Goal: Information Seeking & Learning: Find specific page/section

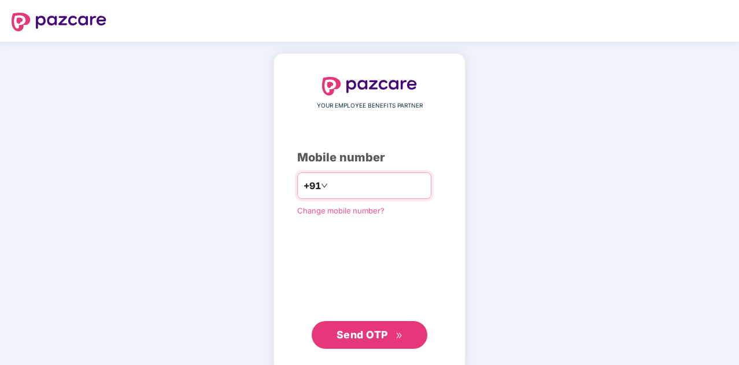
type input "**********"
click at [381, 338] on span "Send OTP" at bounding box center [362, 334] width 51 height 12
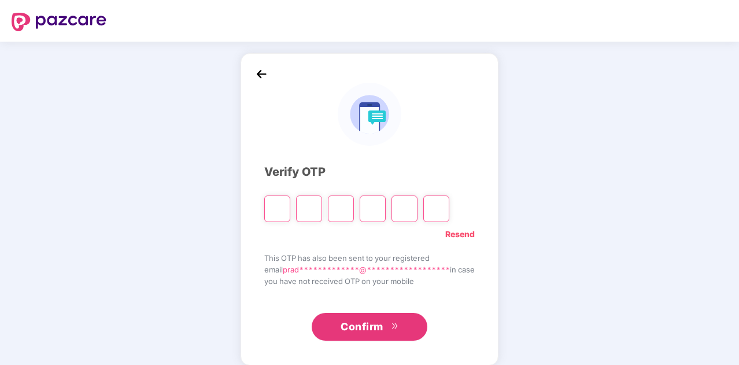
type input "*"
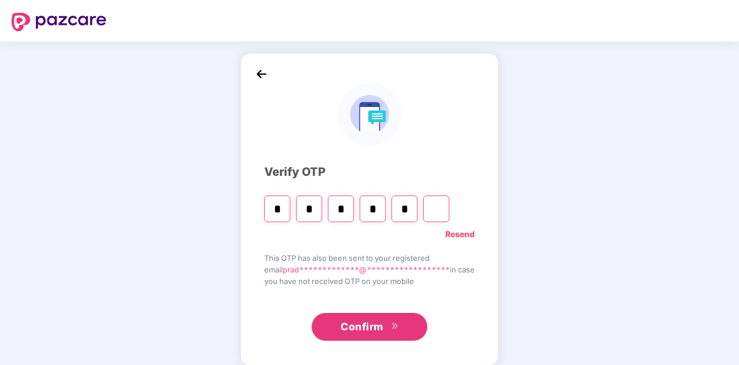
type input "*"
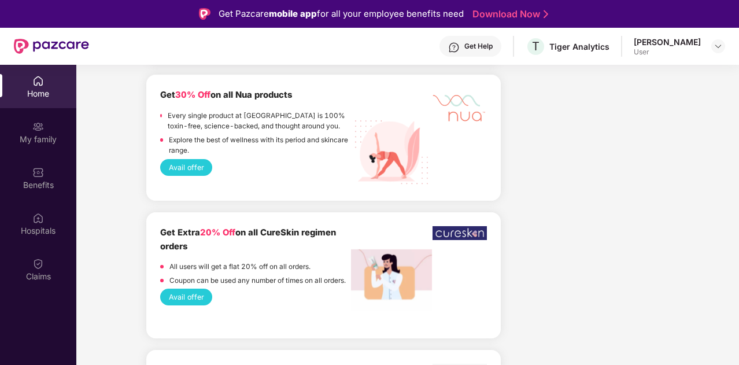
scroll to position [1272, 0]
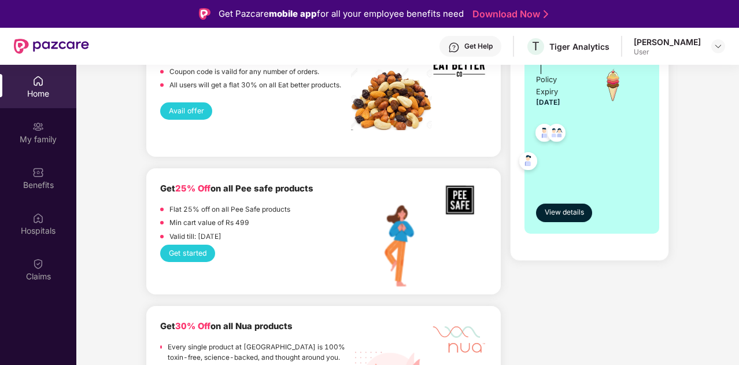
click at [41, 83] on img at bounding box center [38, 81] width 12 height 12
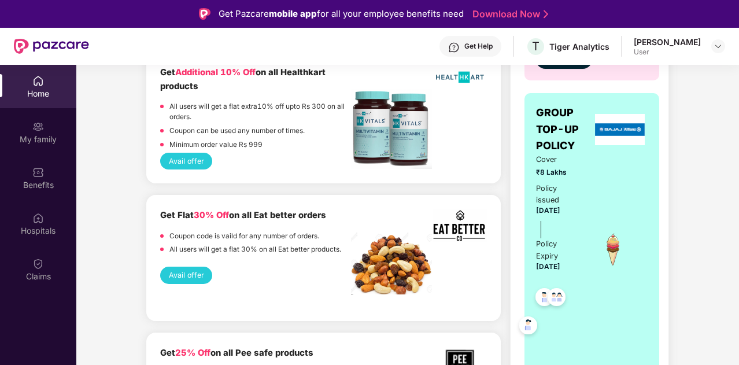
scroll to position [1041, 0]
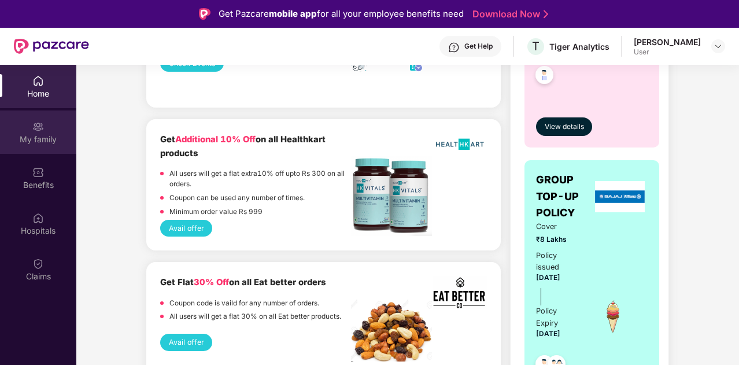
click at [42, 132] on div "My family" at bounding box center [38, 131] width 76 height 43
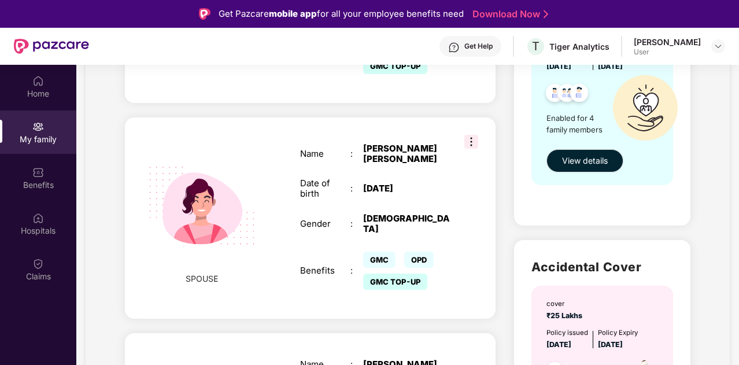
scroll to position [347, 0]
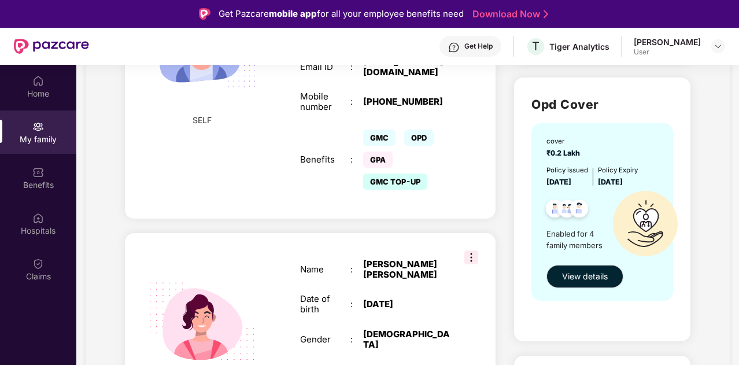
click at [408, 190] on span "GMC TOP-UP" at bounding box center [395, 181] width 64 height 16
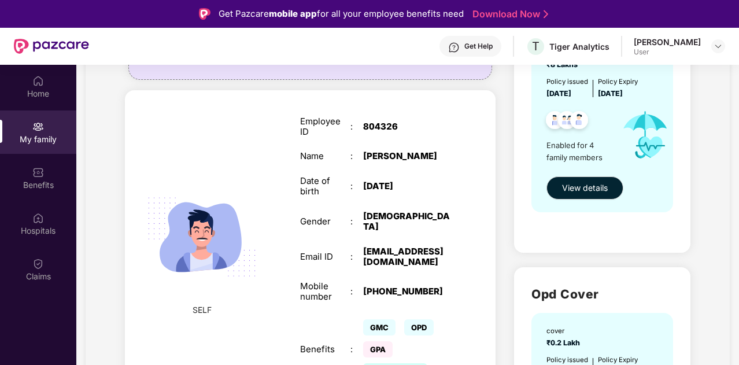
scroll to position [116, 0]
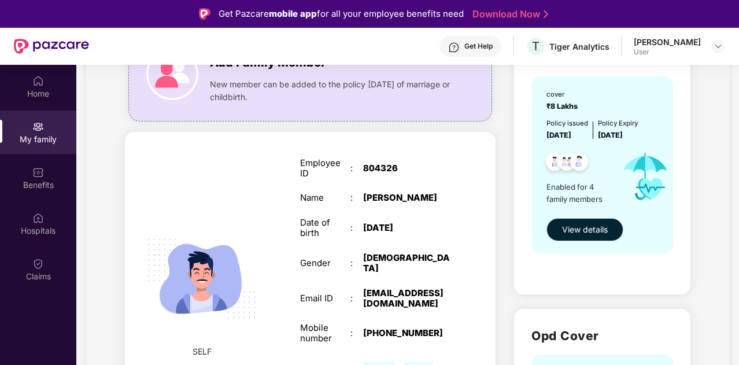
click at [584, 231] on span "View details" at bounding box center [585, 229] width 46 height 13
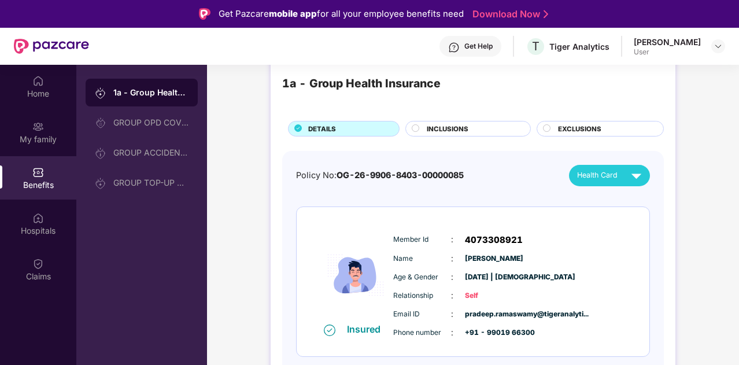
scroll to position [0, 0]
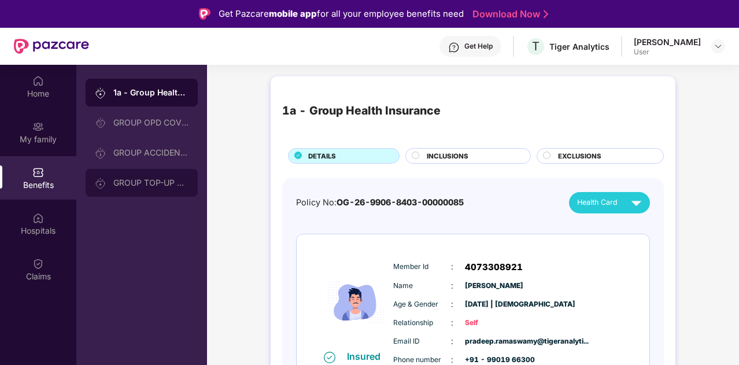
click at [138, 180] on div "GROUP TOP-UP POLICY" at bounding box center [150, 182] width 75 height 9
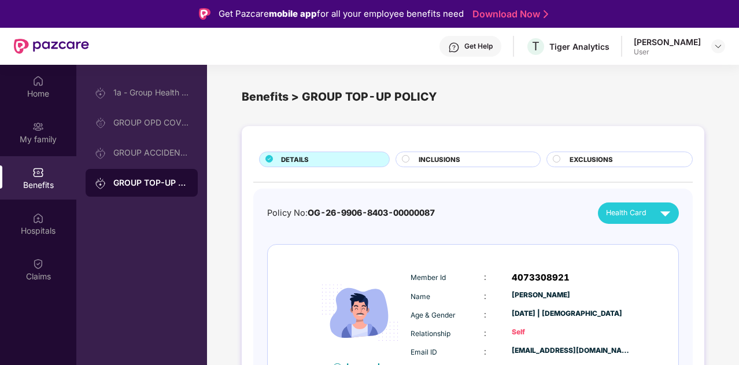
click at [413, 159] on div "INCLUSIONS" at bounding box center [473, 160] width 121 height 12
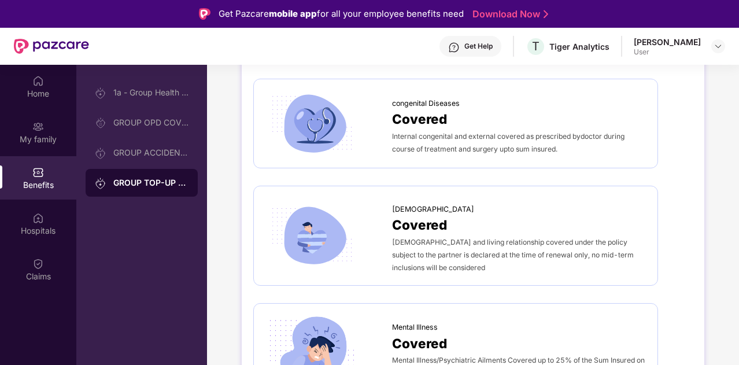
scroll to position [2115, 0]
click at [130, 154] on div "GROUP ACCIDENTAL INSURANCE" at bounding box center [150, 152] width 75 height 9
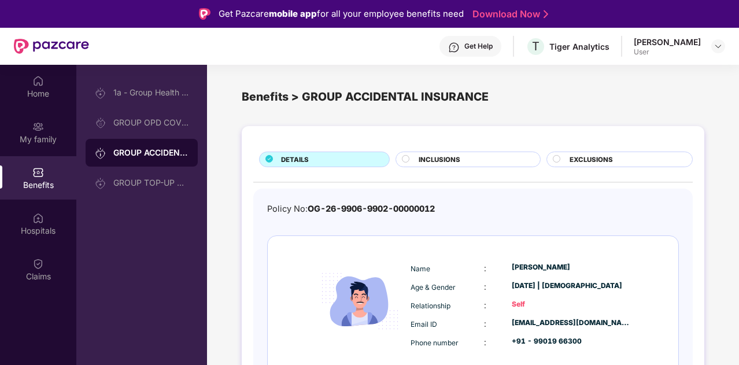
click at [428, 161] on span "INCLUSIONS" at bounding box center [440, 159] width 42 height 10
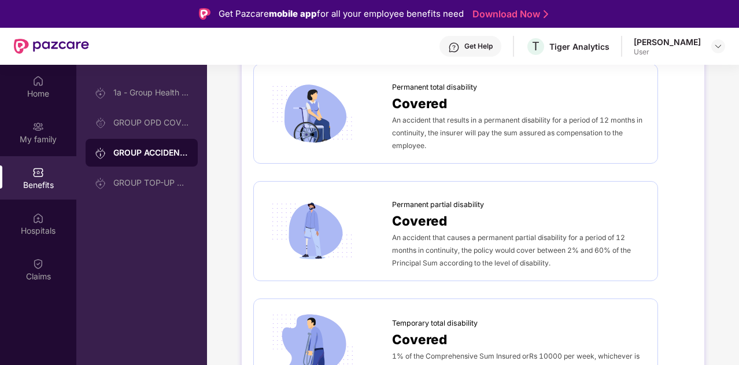
scroll to position [463, 0]
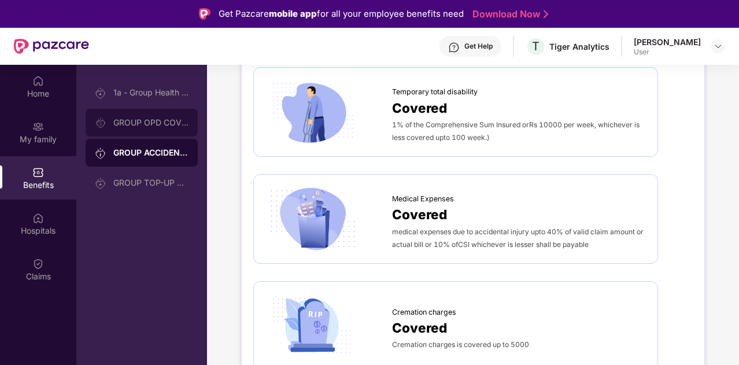
click at [149, 124] on div "GROUP OPD COVER" at bounding box center [150, 122] width 75 height 9
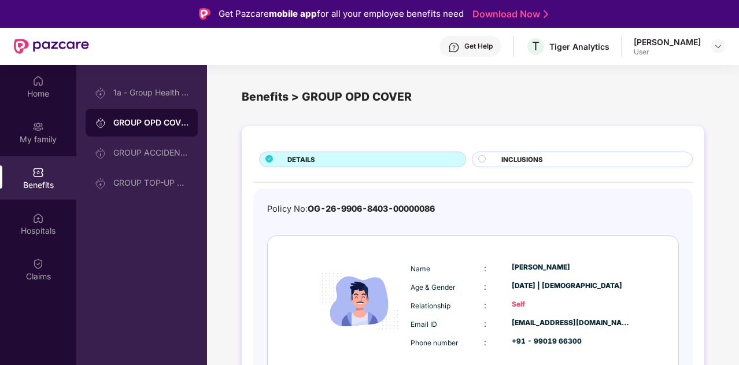
click at [487, 155] on div at bounding box center [486, 160] width 17 height 11
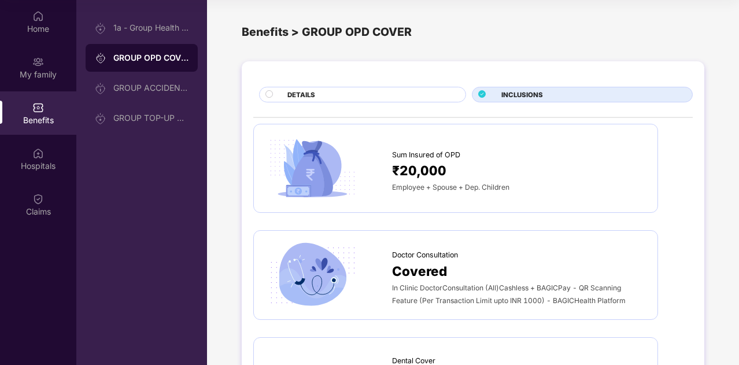
click at [430, 269] on span "Covered" at bounding box center [419, 271] width 55 height 20
click at [38, 202] on img at bounding box center [38, 199] width 12 height 12
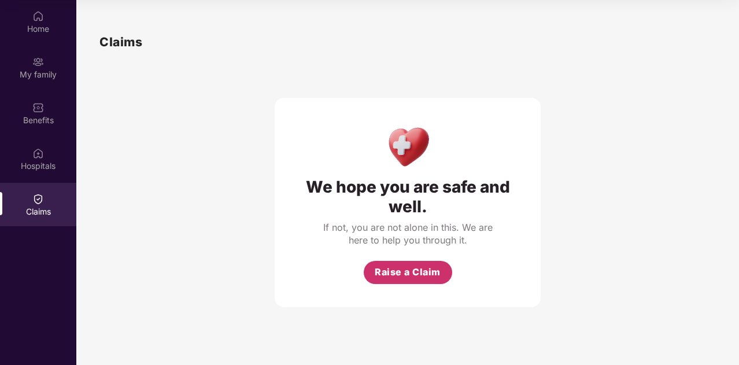
click at [406, 271] on span "Raise a Claim" at bounding box center [408, 272] width 66 height 14
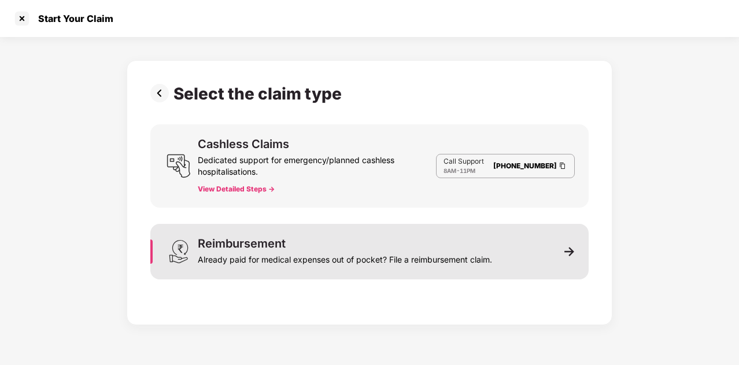
click at [455, 260] on div "Already paid for medical expenses out of pocket? File a reimbursement claim." at bounding box center [345, 257] width 294 height 16
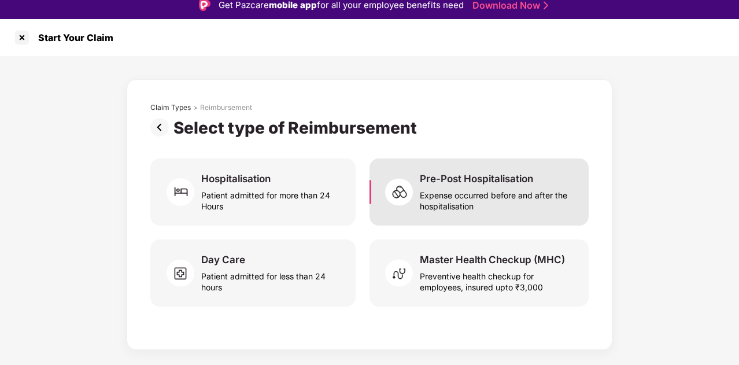
scroll to position [0, 0]
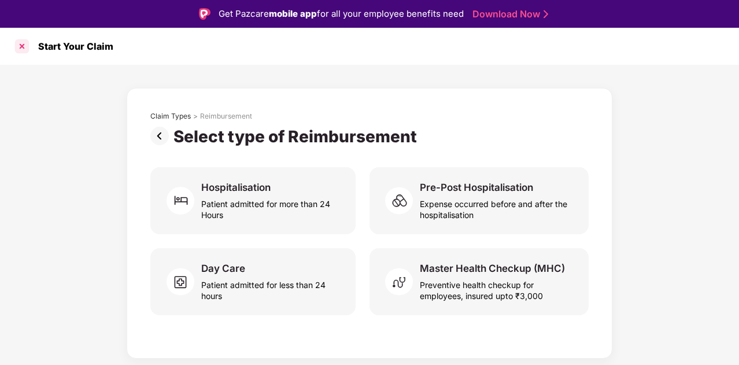
click at [17, 45] on div at bounding box center [22, 46] width 19 height 19
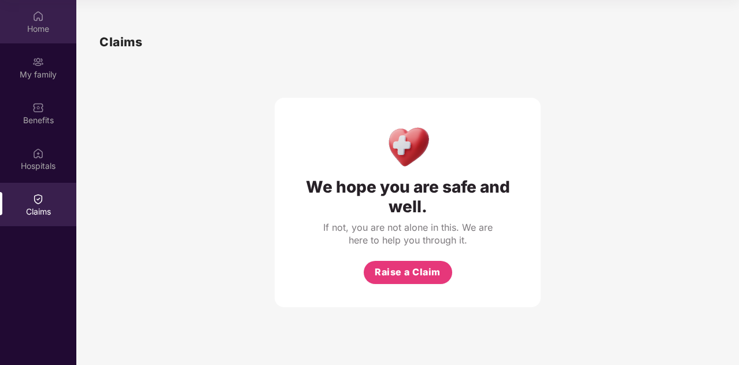
click at [34, 32] on div "Home" at bounding box center [38, 29] width 76 height 12
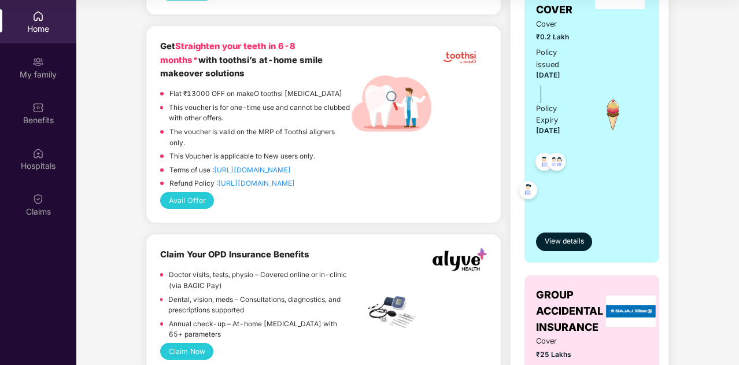
scroll to position [520, 0]
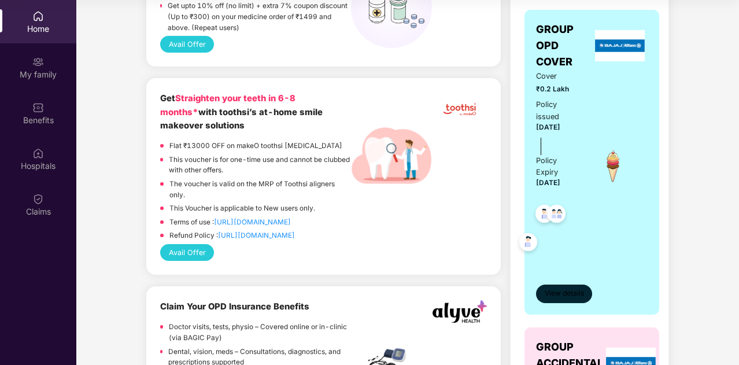
click at [573, 296] on span "View details" at bounding box center [564, 293] width 39 height 11
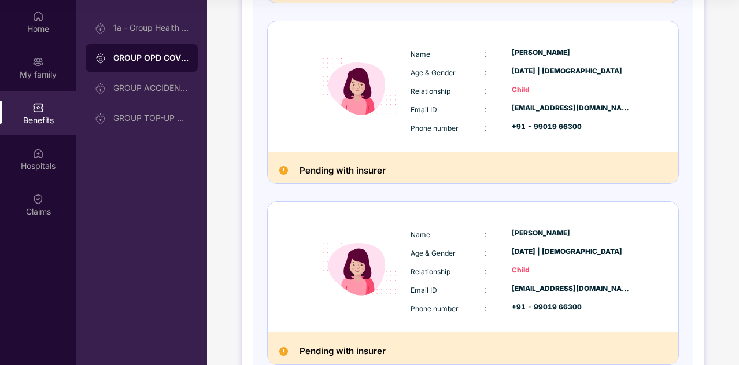
scroll to position [581, 0]
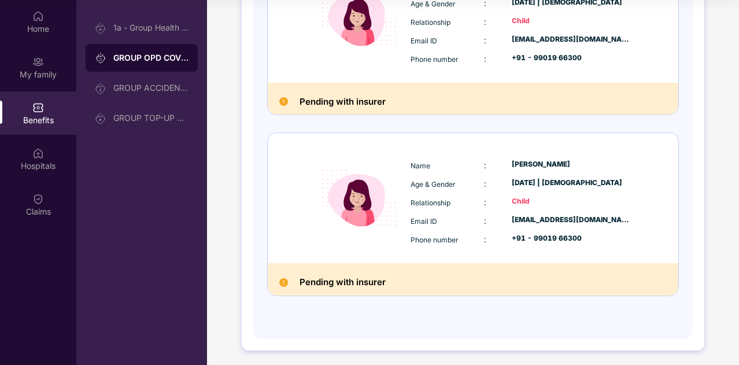
click at [282, 100] on img at bounding box center [283, 101] width 9 height 9
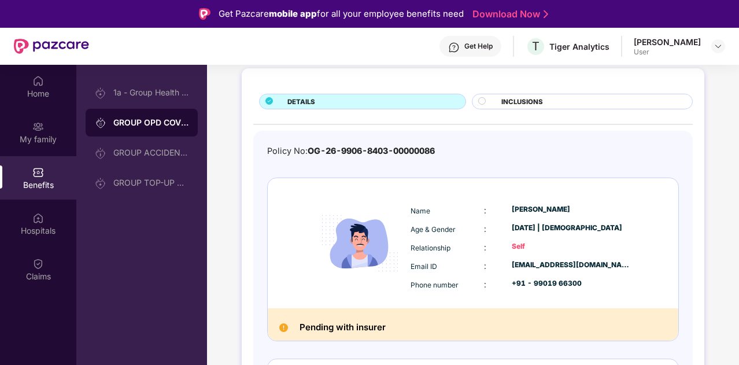
scroll to position [173, 0]
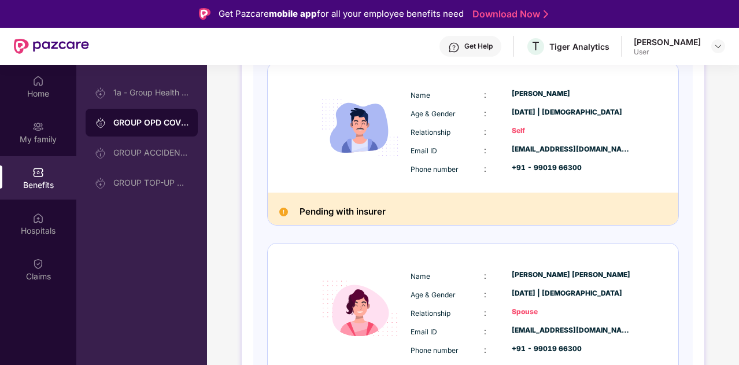
click at [312, 212] on h2 "Pending with insurer" at bounding box center [343, 211] width 86 height 15
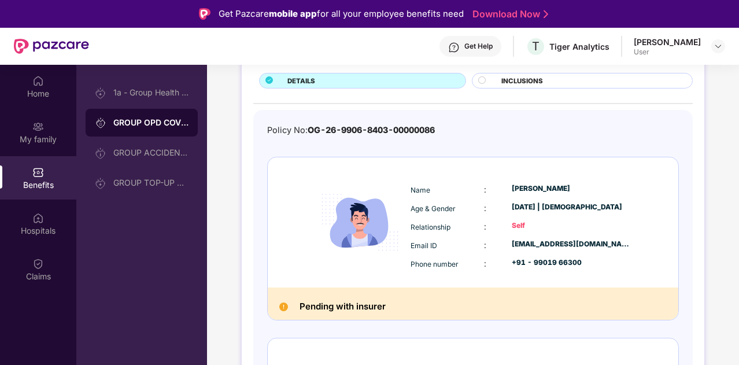
scroll to position [0, 0]
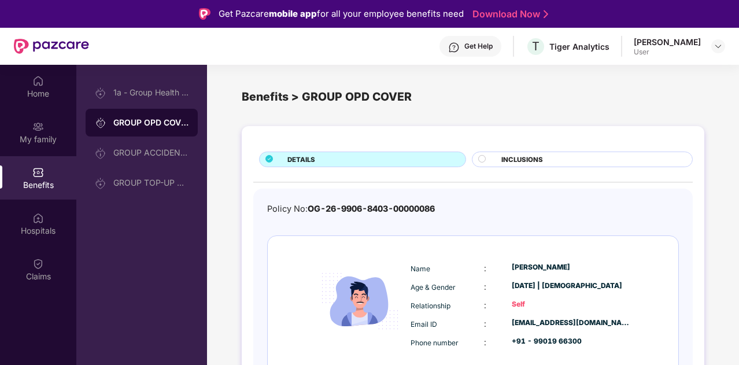
click at [526, 163] on span "INCLUSIONS" at bounding box center [522, 159] width 42 height 10
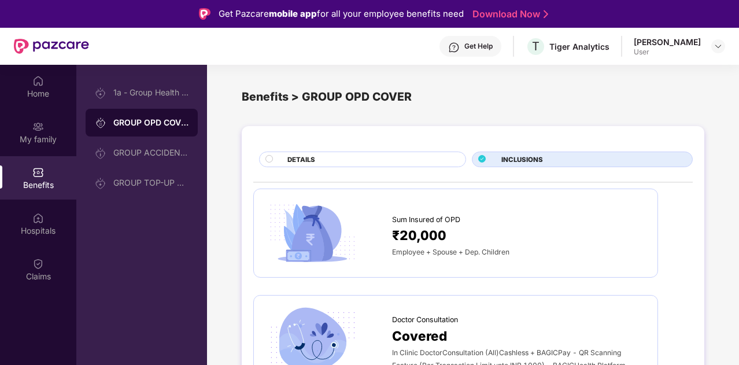
scroll to position [116, 0]
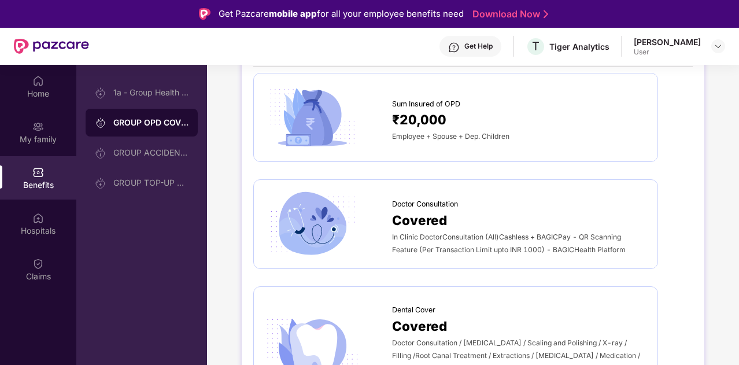
click at [429, 122] on span "₹20,000" at bounding box center [419, 119] width 54 height 20
click at [136, 95] on div "1a - Group Health Insurance" at bounding box center [150, 92] width 75 height 9
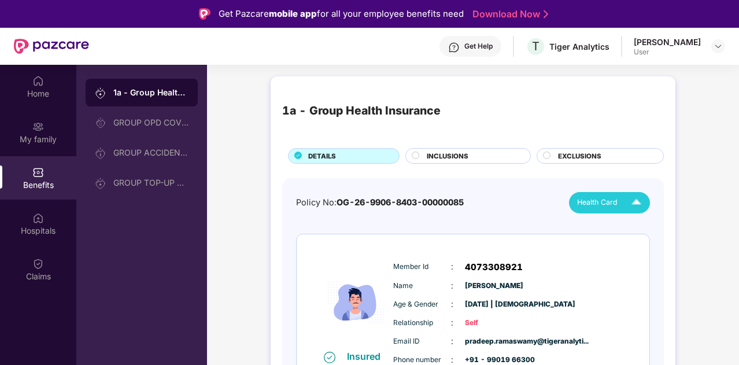
click at [611, 201] on span "Health Card" at bounding box center [597, 203] width 40 height 12
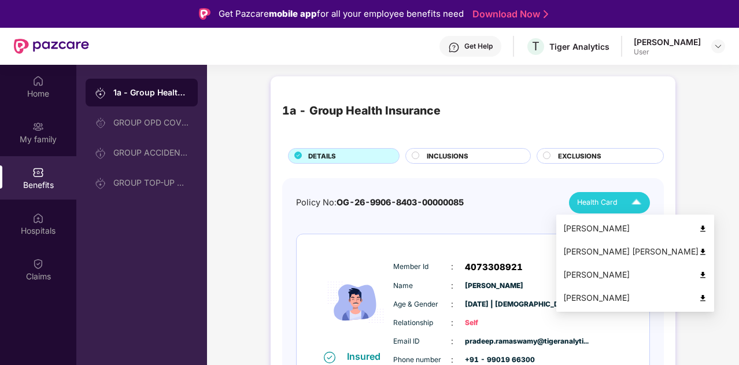
click at [611, 201] on span "Health Card" at bounding box center [597, 203] width 40 height 12
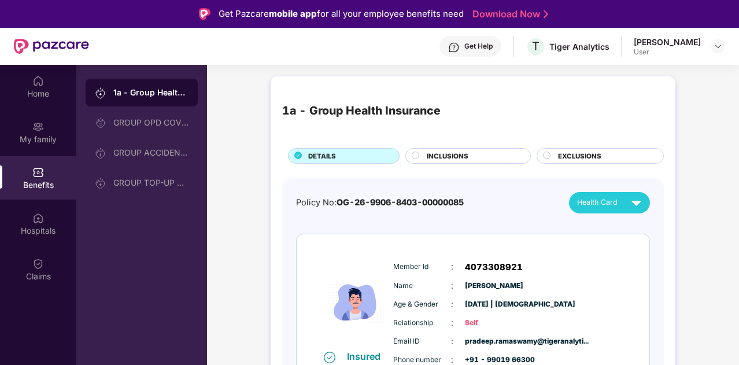
click at [509, 156] on div "INCLUSIONS" at bounding box center [473, 157] width 104 height 12
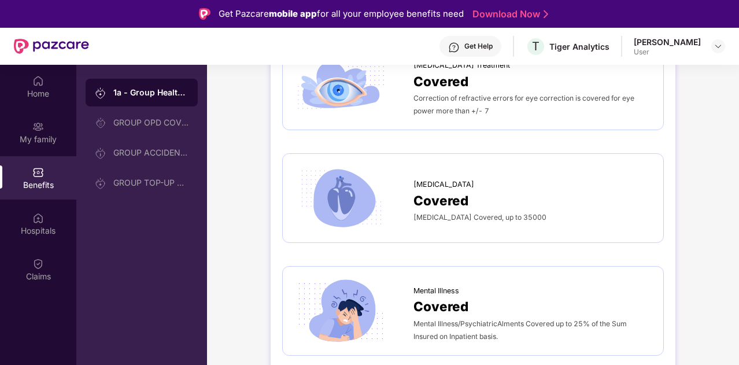
scroll to position [3104, 0]
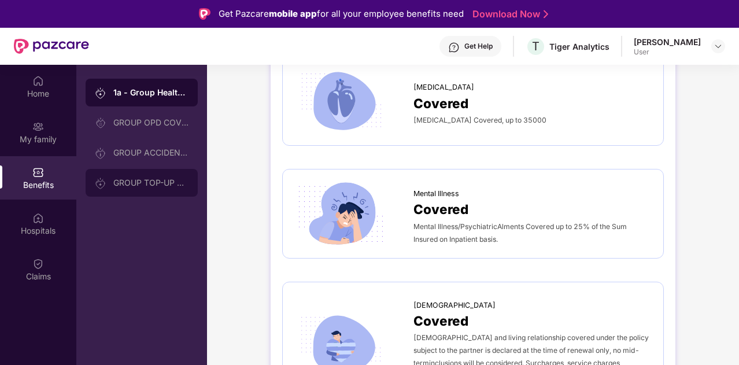
click at [143, 187] on div "GROUP TOP-UP POLICY" at bounding box center [150, 182] width 75 height 9
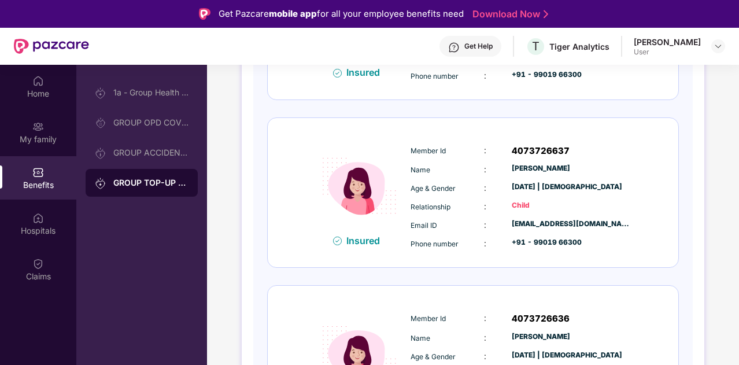
scroll to position [538, 0]
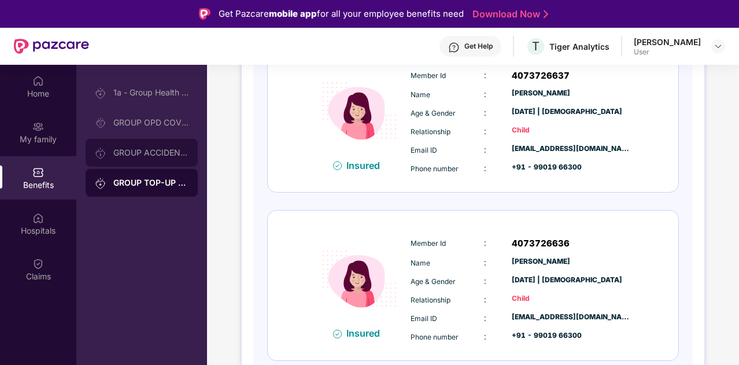
click at [154, 153] on div "GROUP ACCIDENTAL INSURANCE" at bounding box center [150, 152] width 75 height 9
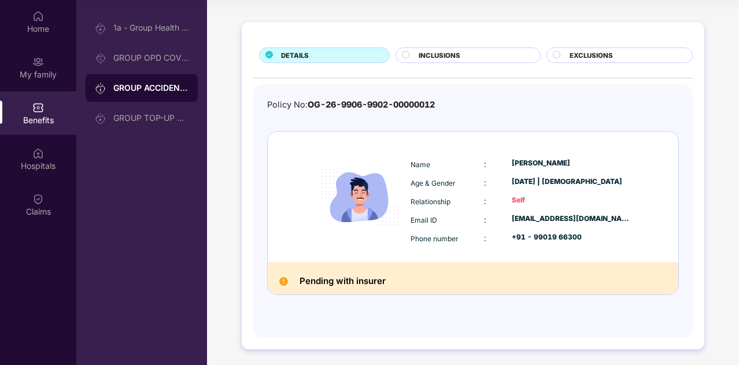
scroll to position [0, 0]
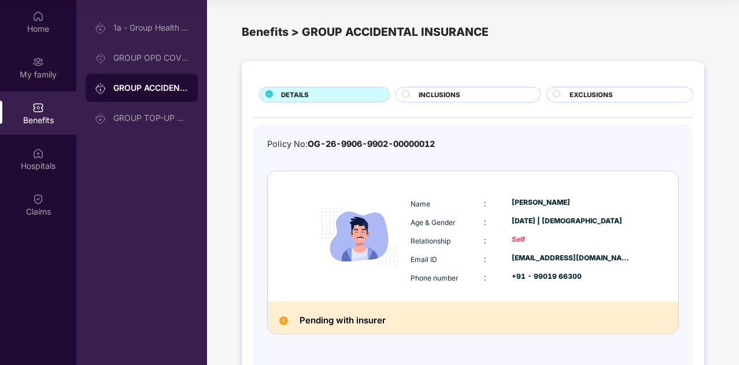
click at [453, 94] on span "INCLUSIONS" at bounding box center [440, 95] width 42 height 10
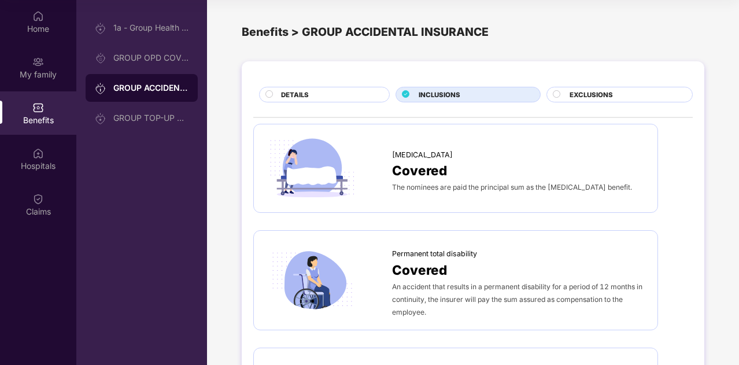
click at [558, 93] on circle at bounding box center [556, 93] width 7 height 7
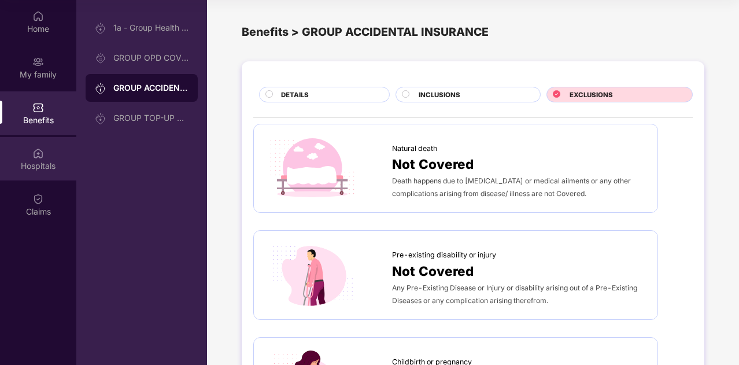
click at [45, 165] on div "Hospitals" at bounding box center [38, 166] width 76 height 12
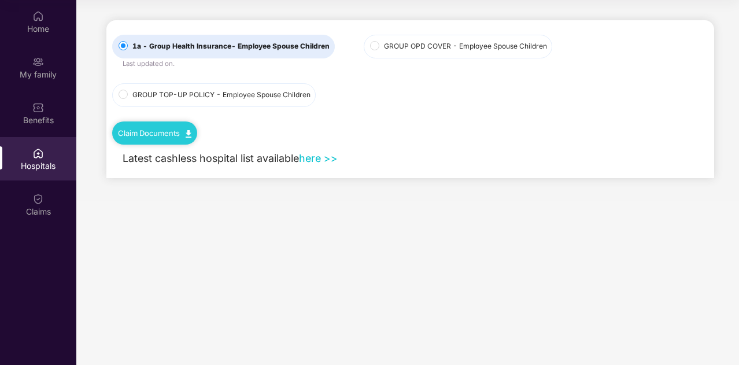
click at [172, 98] on span "GROUP TOP-UP POLICY - Employee Spouse Children" at bounding box center [221, 95] width 187 height 11
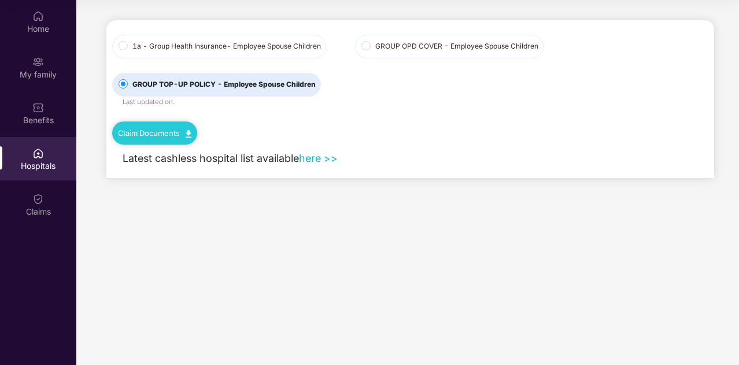
click at [415, 49] on span "GROUP OPD COVER - Employee Spouse Children" at bounding box center [457, 46] width 172 height 11
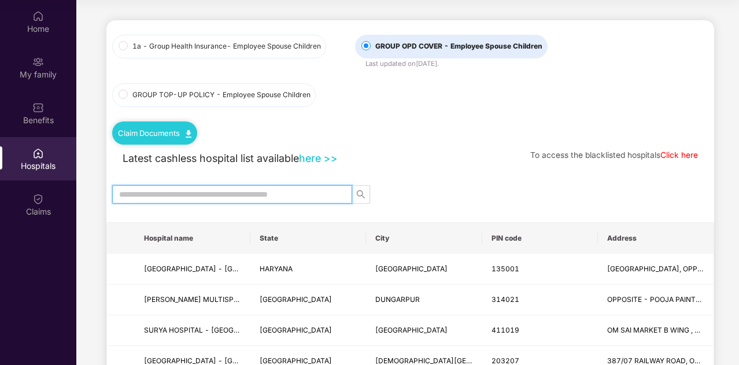
click at [231, 194] on input "text" at bounding box center [227, 194] width 217 height 13
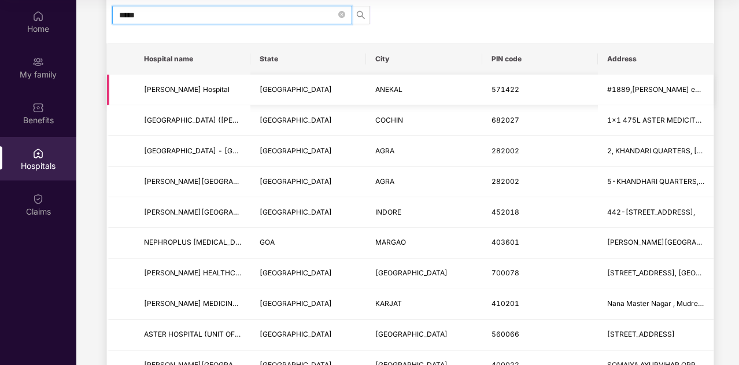
scroll to position [231, 0]
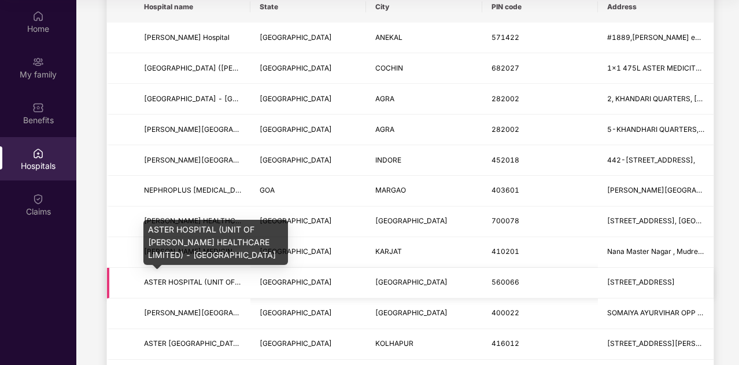
type input "*****"
click at [193, 282] on span "ASTER HOSPITAL (UNIT OF [PERSON_NAME] HEALTHCARE LIMITED) - [GEOGRAPHIC_DATA]" at bounding box center [299, 282] width 310 height 9
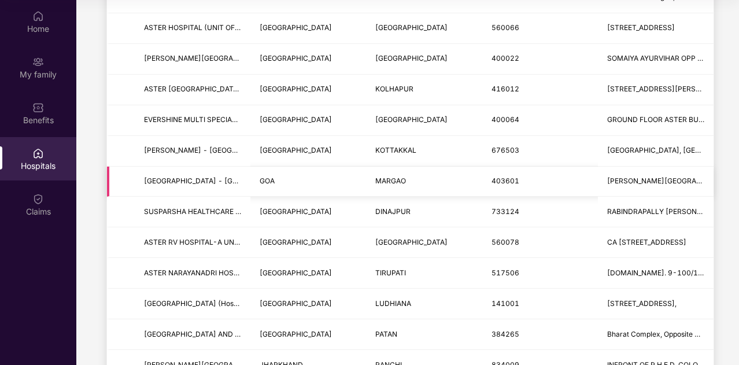
scroll to position [520, 0]
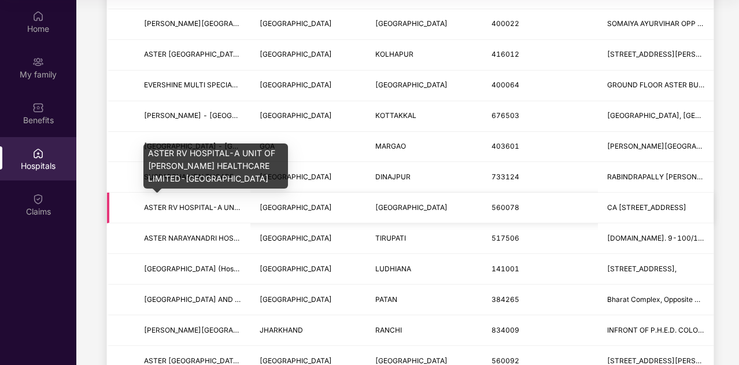
click at [190, 203] on span "ASTER RV HOSPITAL-A UNIT OF [PERSON_NAME] HEALTHCARE LIMITED-[GEOGRAPHIC_DATA]" at bounding box center [304, 207] width 320 height 9
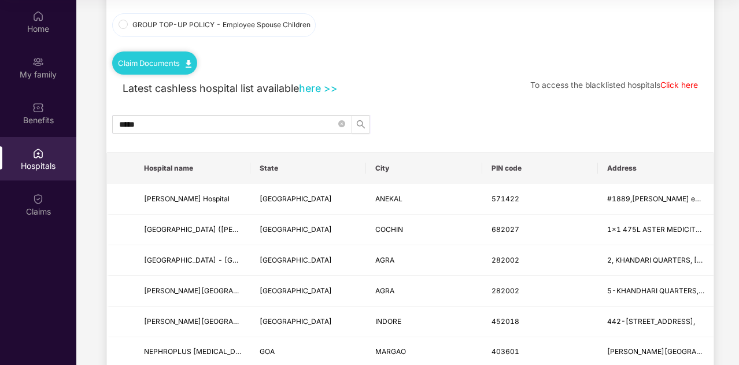
scroll to position [0, 0]
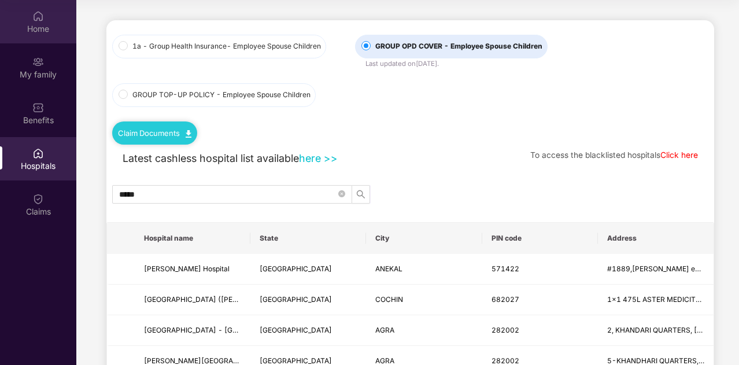
click at [36, 21] on img at bounding box center [38, 16] width 12 height 12
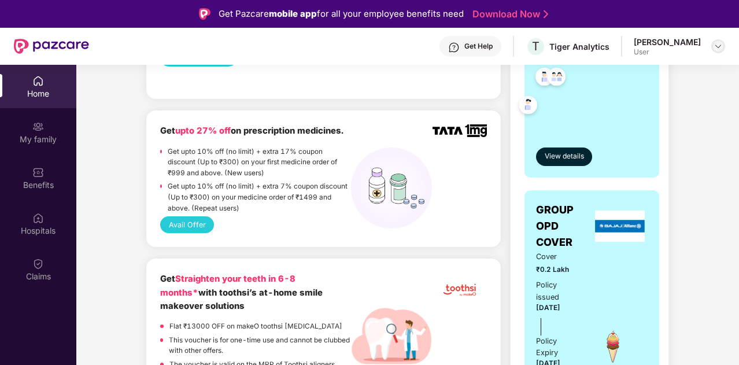
click at [720, 45] on img at bounding box center [718, 46] width 9 height 9
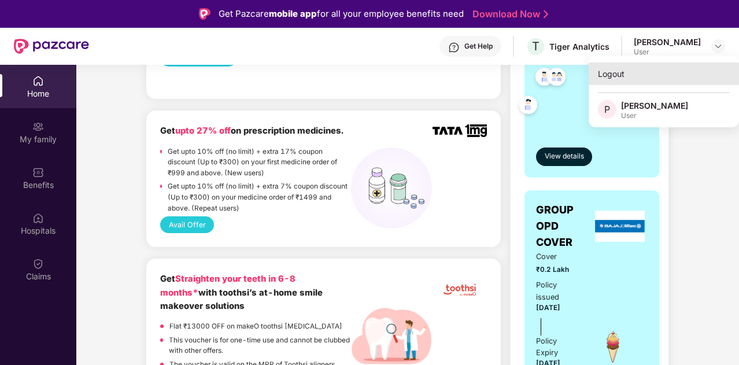
click at [609, 72] on div "Logout" at bounding box center [664, 73] width 150 height 23
